Goal: Navigation & Orientation: Find specific page/section

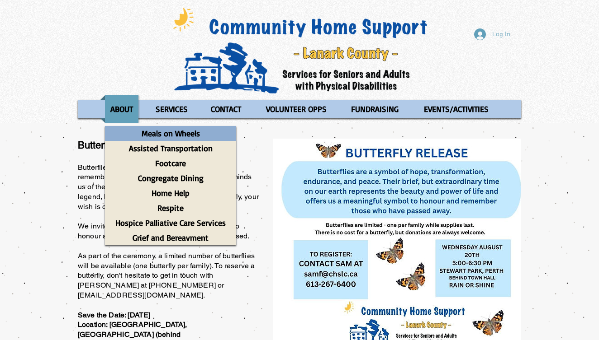
click at [180, 133] on p "Meals on Wheels" at bounding box center [170, 133] width 66 height 15
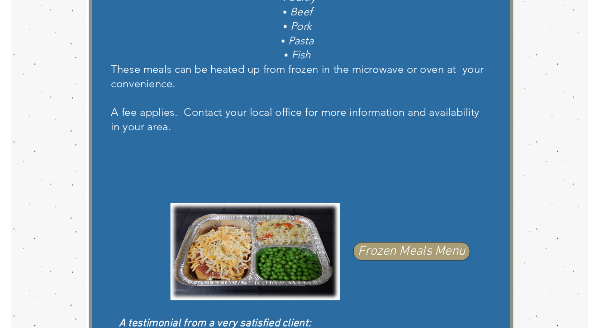
scroll to position [452, 0]
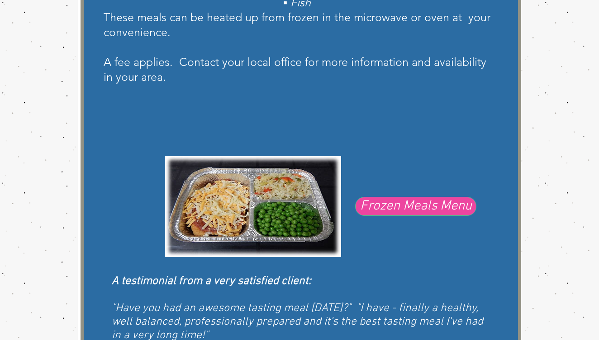
click at [403, 216] on span "Frozen Meals Menu" at bounding box center [416, 206] width 112 height 19
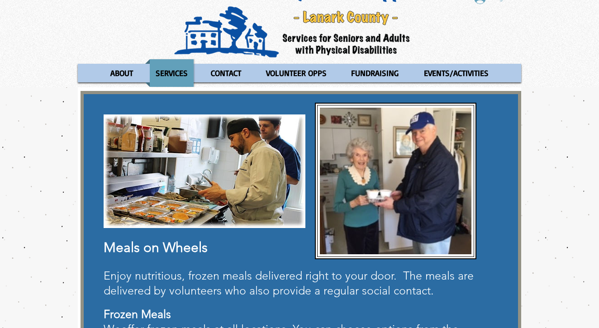
scroll to position [0, 0]
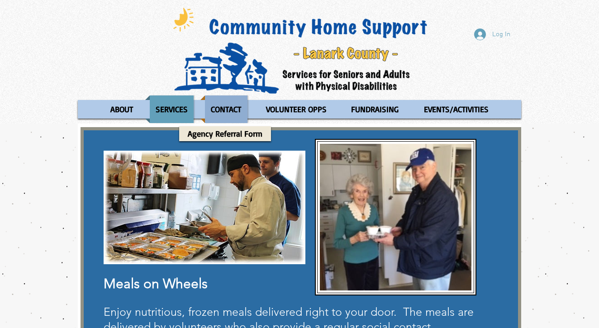
click at [220, 112] on p "CONTACT" at bounding box center [226, 109] width 38 height 28
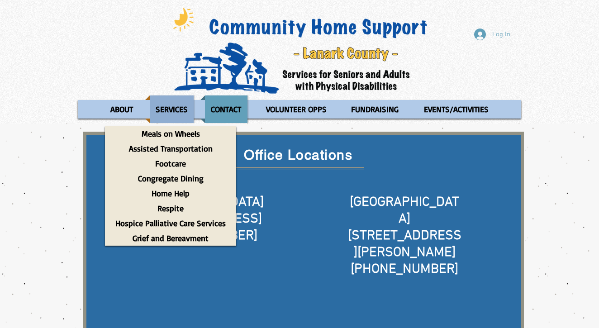
click at [174, 106] on p "SERVICES" at bounding box center [171, 109] width 40 height 28
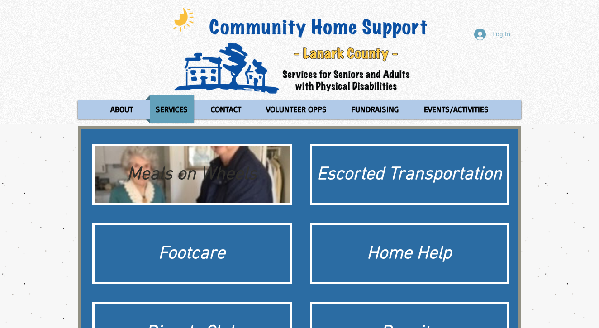
click at [205, 184] on div "Meals on Wheels" at bounding box center [192, 174] width 186 height 25
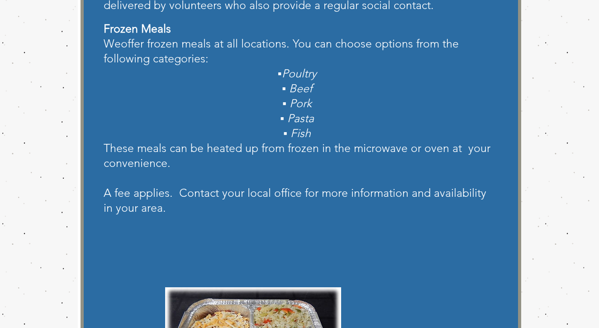
scroll to position [303, 0]
